Goal: Find specific page/section: Find specific page/section

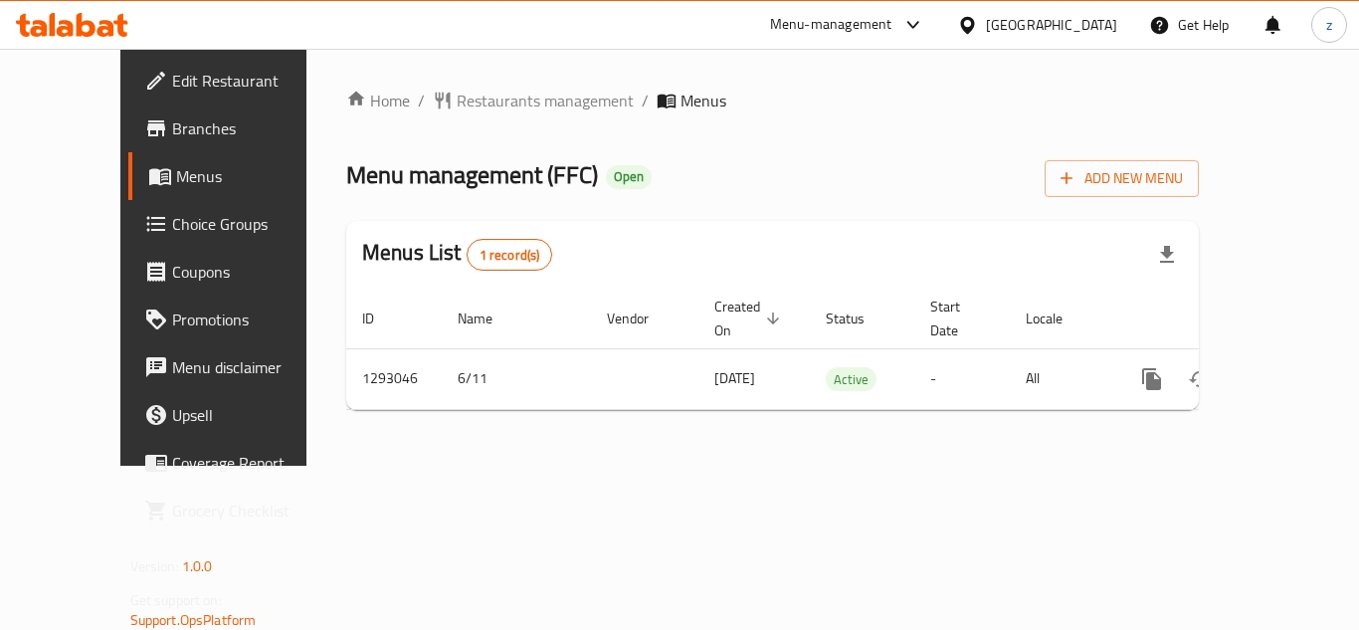
click at [457, 98] on span "Restaurants management" at bounding box center [545, 101] width 177 height 24
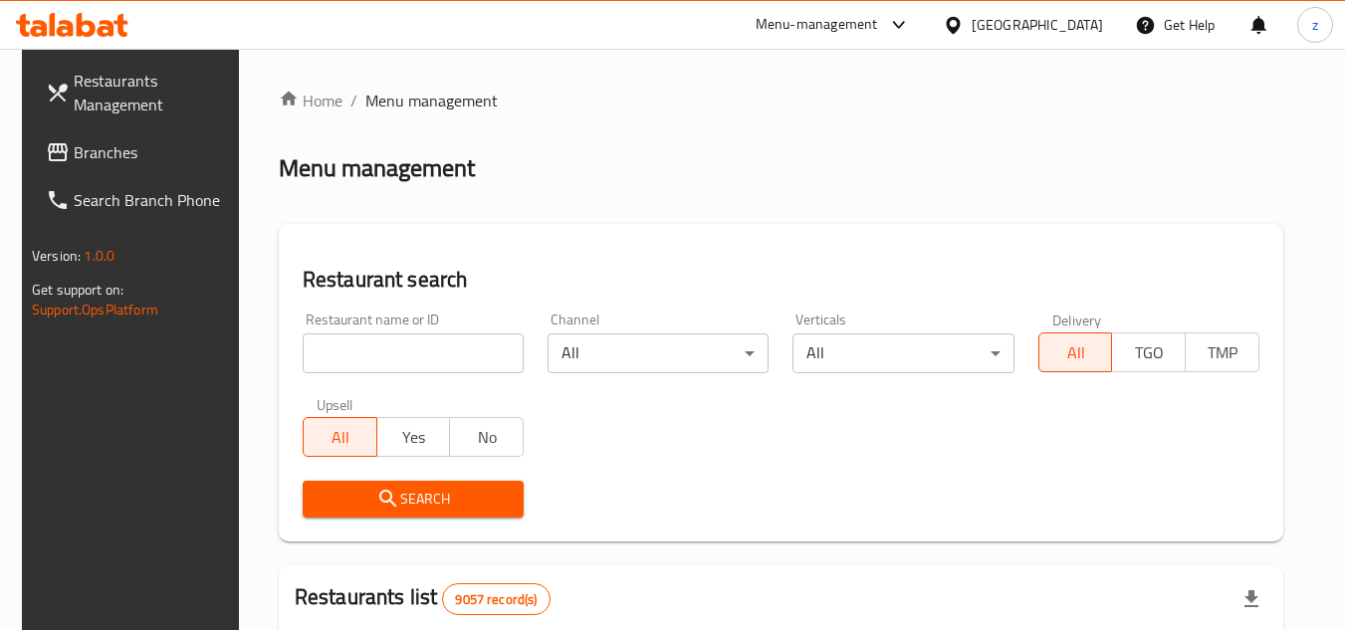
click at [93, 158] on span "Branches" at bounding box center [152, 152] width 157 height 24
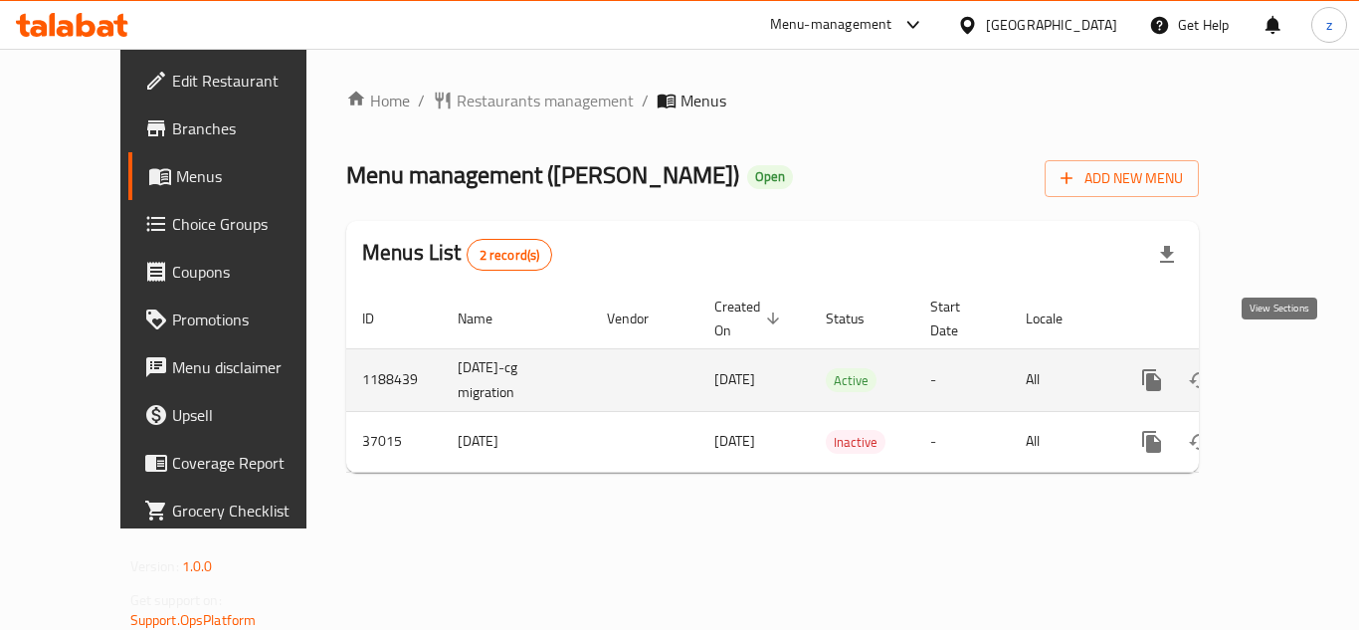
click at [1287, 368] on icon "enhanced table" at bounding box center [1296, 380] width 24 height 24
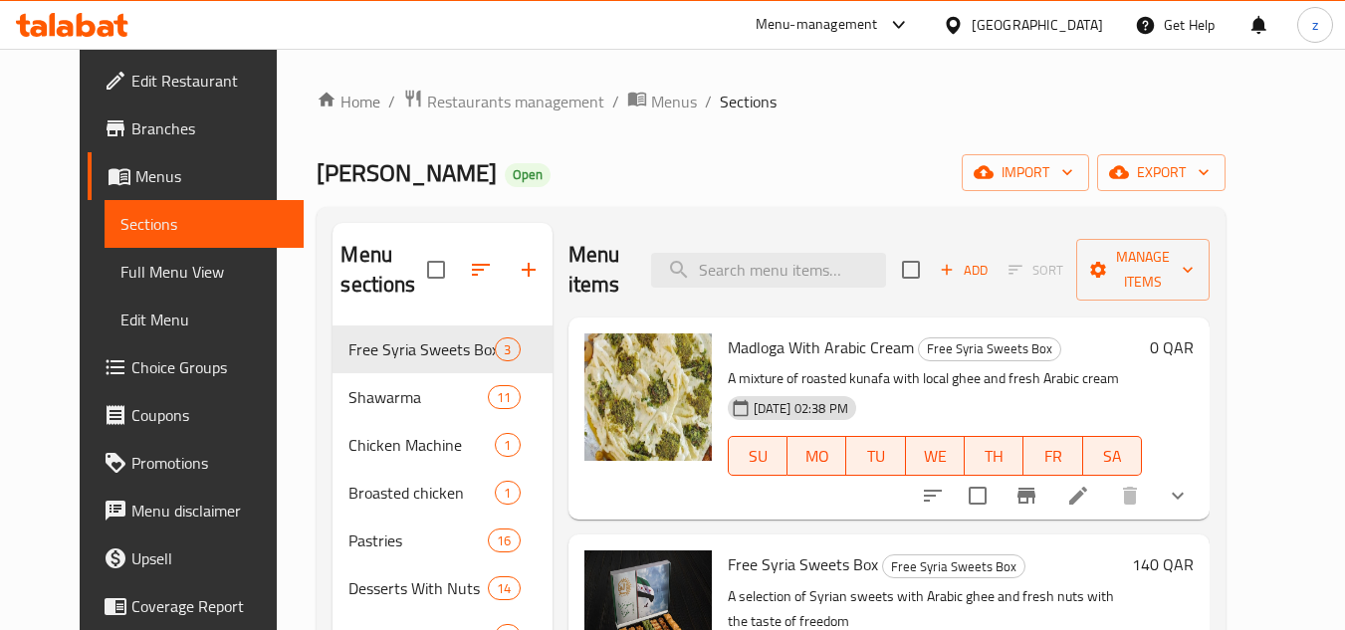
click at [135, 175] on span "Menus" at bounding box center [211, 176] width 153 height 24
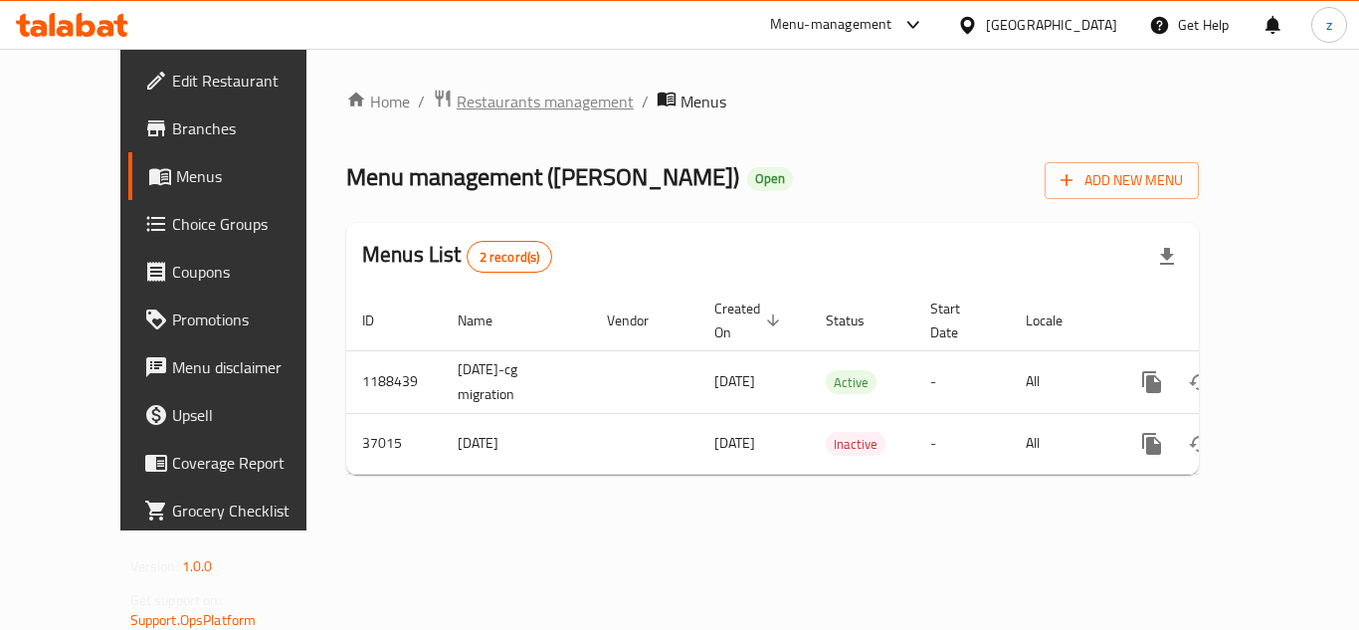
click at [470, 113] on span "Restaurants management" at bounding box center [545, 102] width 177 height 24
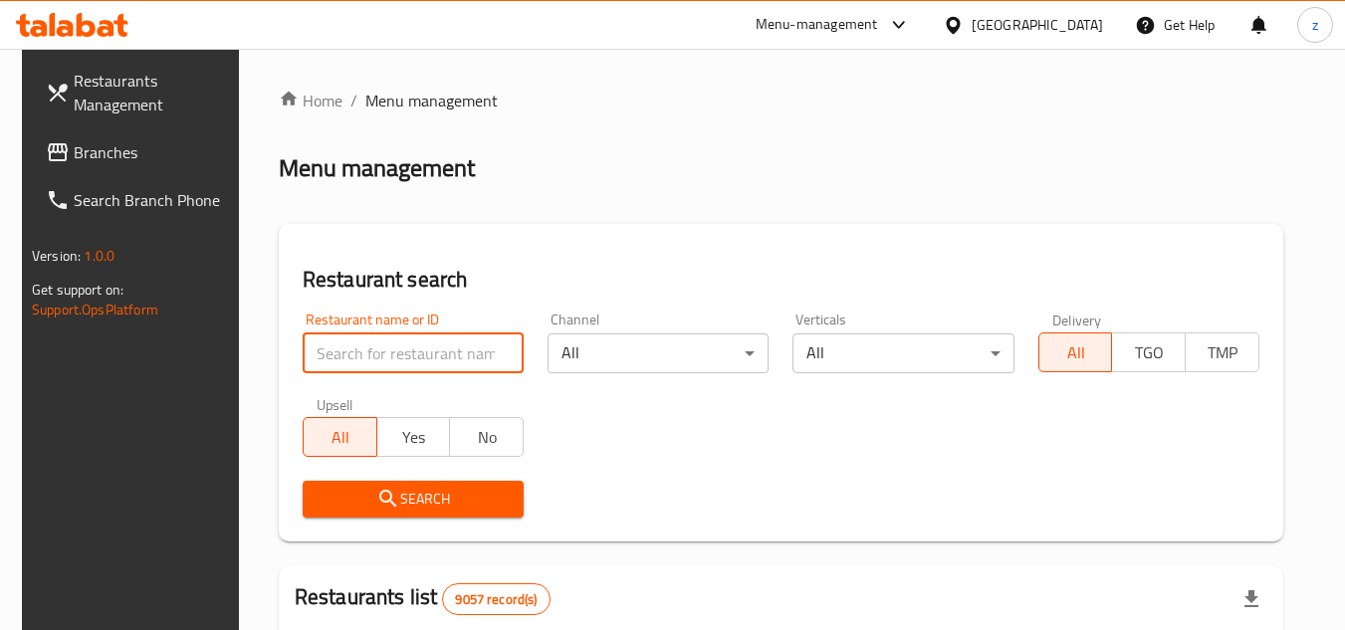
click at [365, 365] on input "search" at bounding box center [413, 353] width 221 height 40
paste input "19199"
type input "19199"
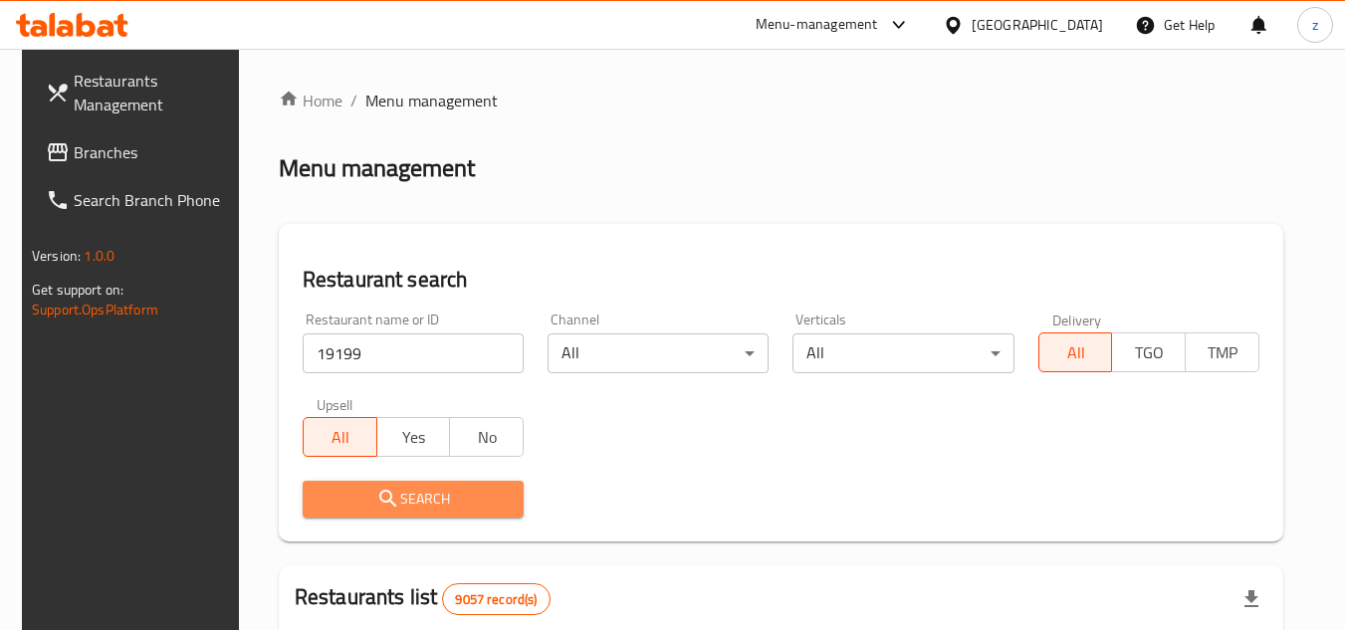
click at [399, 500] on span "Search" at bounding box center [412, 499] width 189 height 25
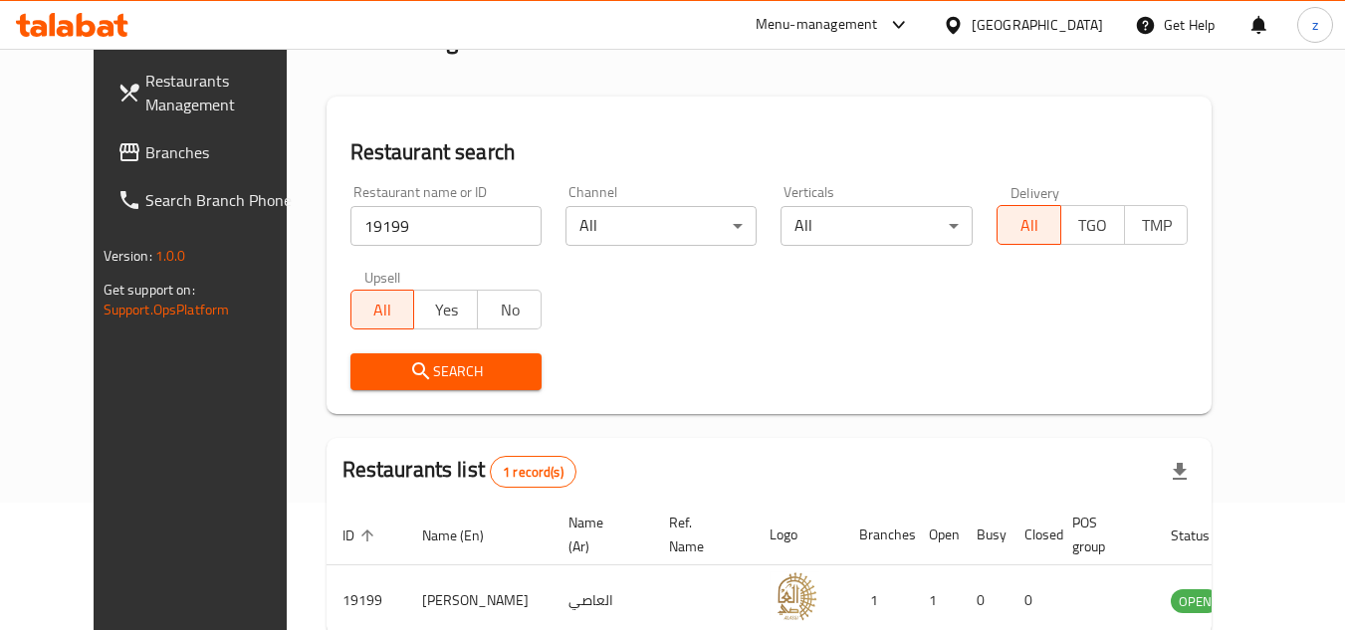
scroll to position [241, 0]
